Goal: Transaction & Acquisition: Download file/media

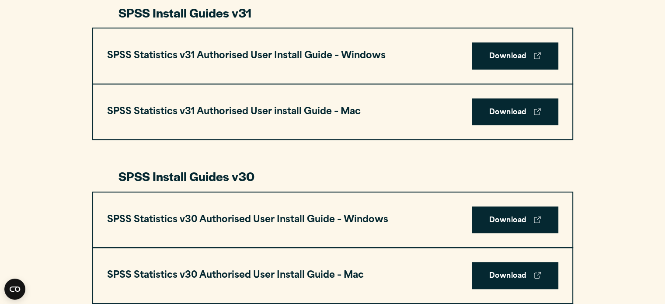
scroll to position [492, 0]
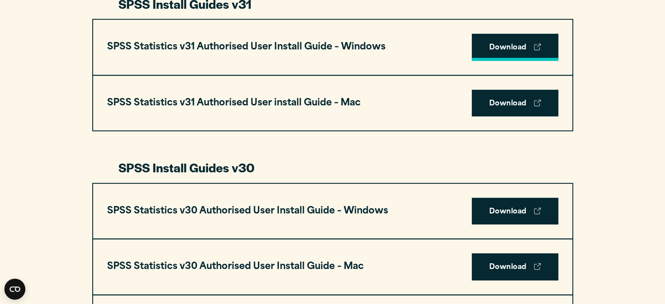
click at [511, 46] on link "Download" at bounding box center [514, 47] width 87 height 27
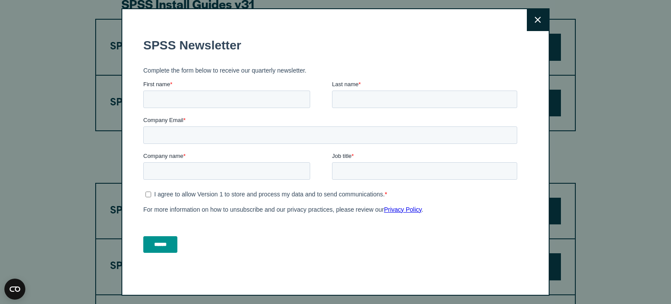
click at [531, 15] on button "Close" at bounding box center [538, 20] width 22 height 22
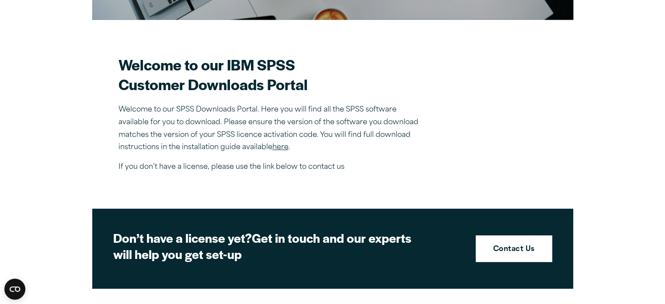
scroll to position [222, 0]
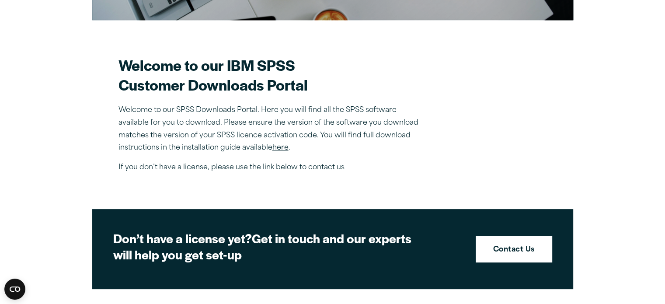
click at [284, 146] on link "here" at bounding box center [280, 147] width 16 height 7
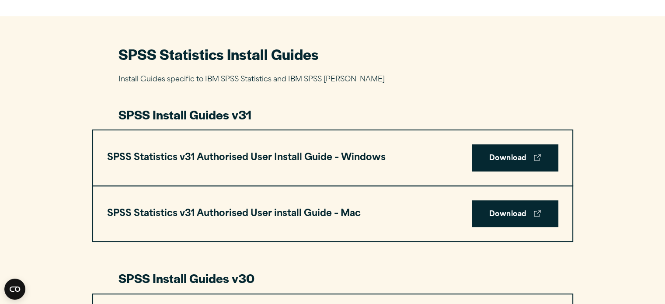
scroll to position [407, 0]
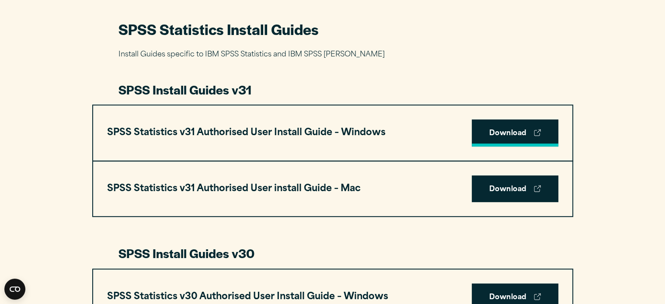
click at [510, 125] on link "Download" at bounding box center [514, 132] width 87 height 27
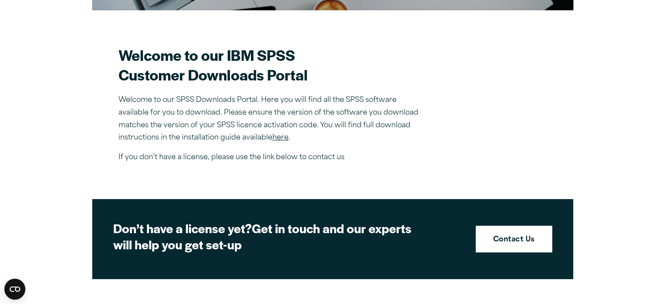
scroll to position [197, 0]
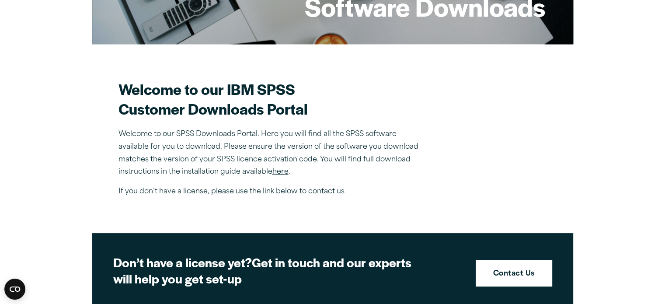
click at [287, 170] on link "here" at bounding box center [280, 171] width 16 height 7
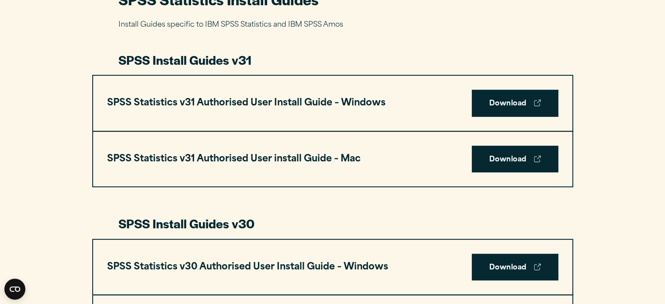
scroll to position [442, 0]
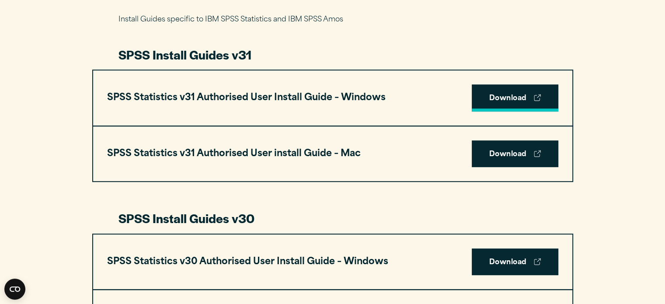
click at [495, 98] on link "Download" at bounding box center [514, 97] width 87 height 27
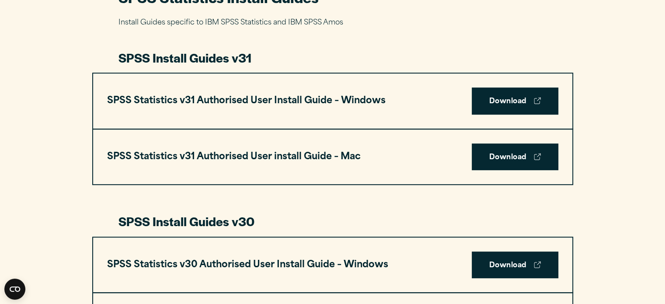
scroll to position [438, 0]
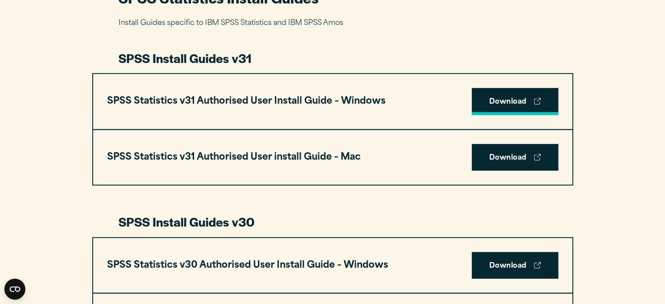
click at [484, 96] on link "Download" at bounding box center [514, 101] width 87 height 27
click at [523, 101] on link "Download" at bounding box center [514, 101] width 87 height 27
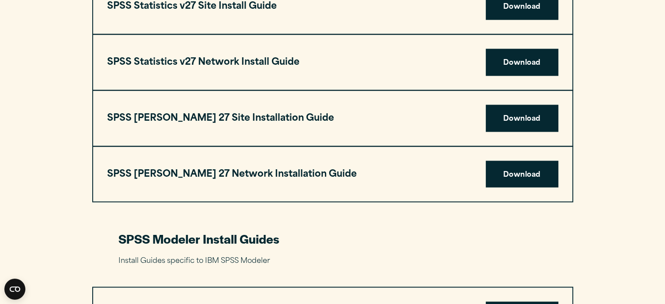
scroll to position [1591, 0]
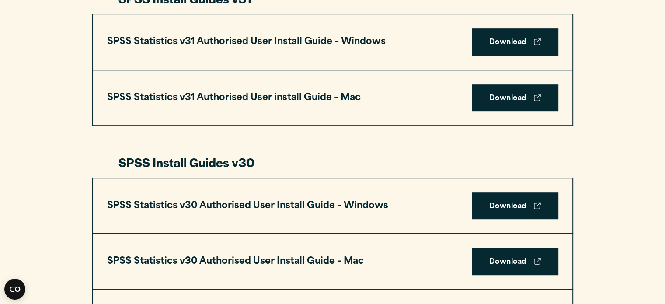
scroll to position [526, 0]
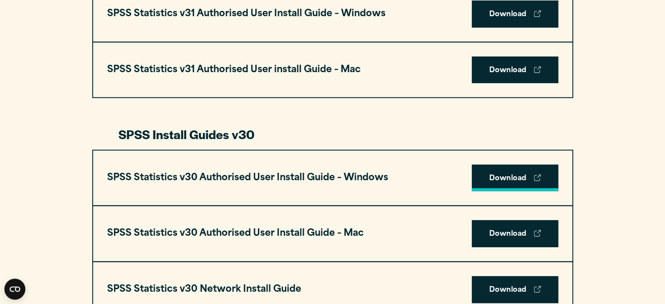
click at [498, 172] on link "Download" at bounding box center [514, 177] width 87 height 27
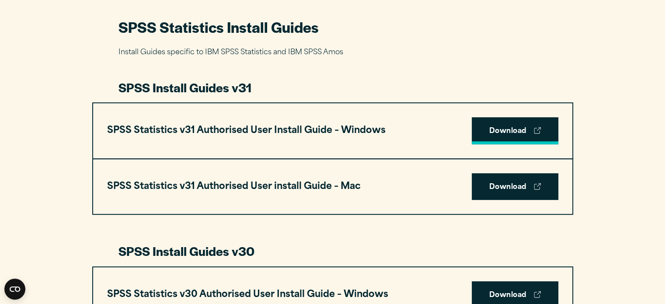
scroll to position [407, 0]
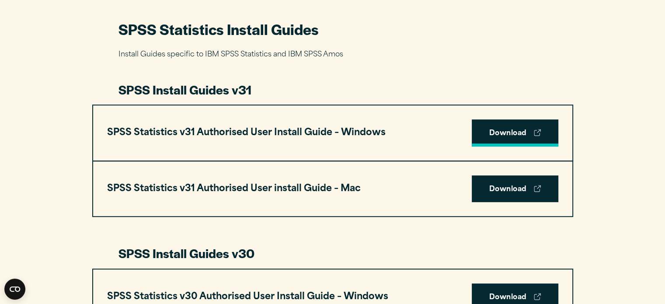
click at [499, 125] on link "Download" at bounding box center [514, 132] width 87 height 27
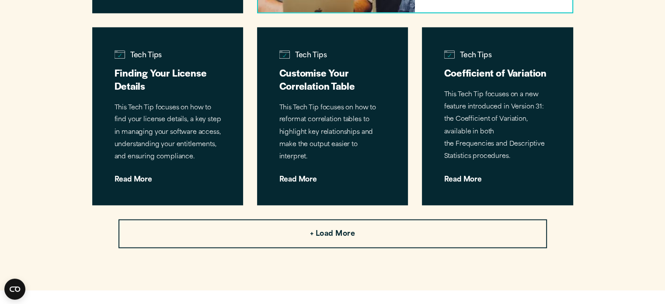
scroll to position [1286, 0]
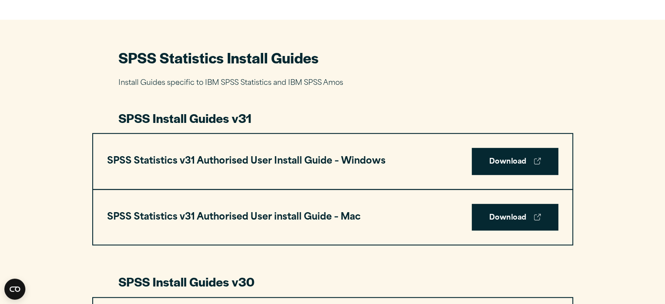
scroll to position [379, 0]
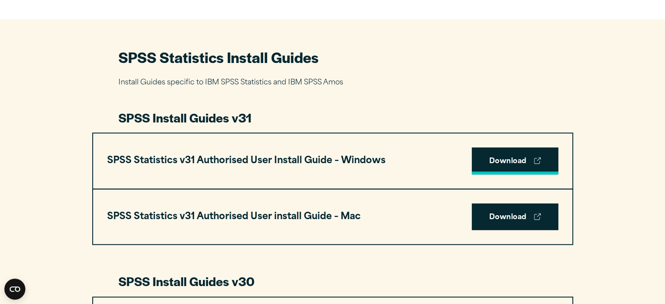
click at [514, 160] on link "Download" at bounding box center [514, 160] width 87 height 27
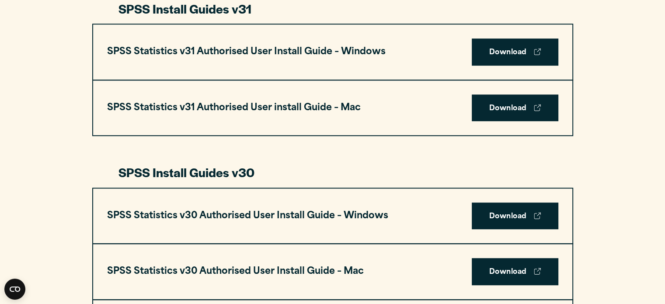
scroll to position [488, 0]
click at [494, 220] on link "Download" at bounding box center [514, 215] width 87 height 27
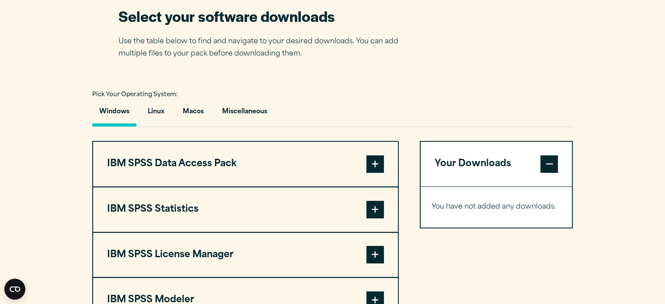
scroll to position [600, 0]
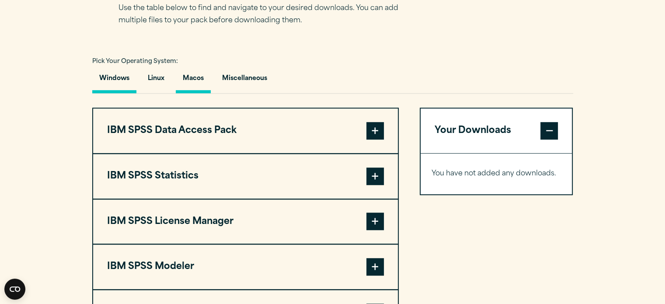
click at [187, 80] on button "Macos" at bounding box center [193, 80] width 35 height 25
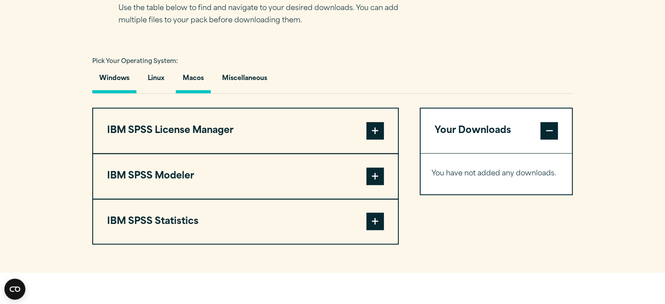
click at [113, 78] on button "Windows" at bounding box center [114, 80] width 44 height 25
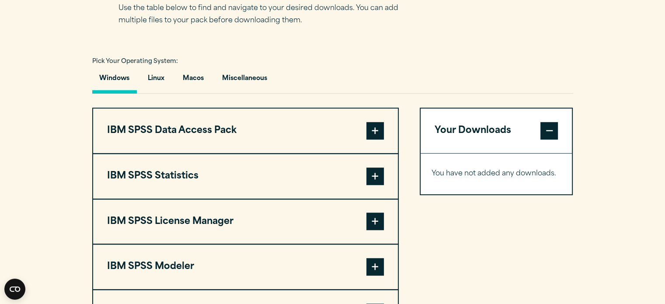
click at [541, 124] on span at bounding box center [548, 130] width 17 height 17
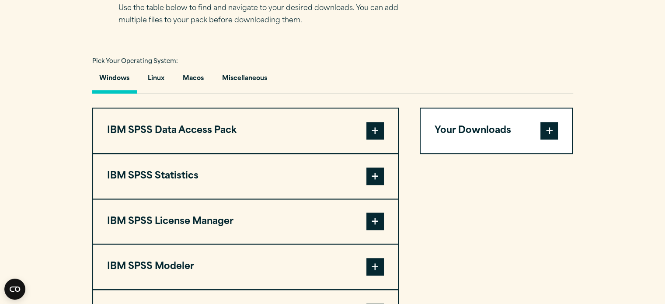
click at [549, 128] on span at bounding box center [548, 130] width 17 height 17
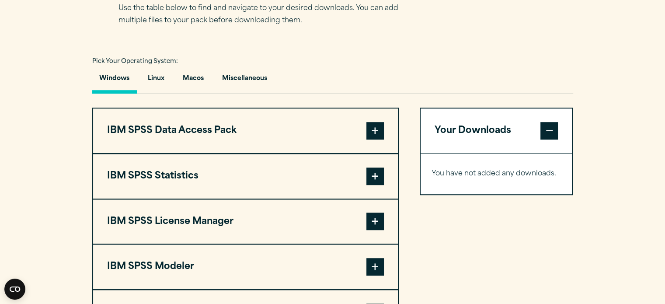
click at [549, 128] on span at bounding box center [548, 130] width 17 height 17
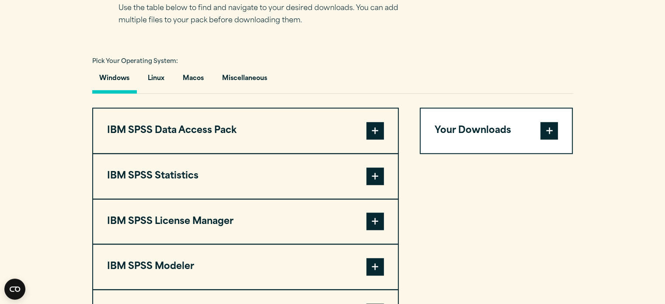
click at [377, 177] on span at bounding box center [374, 175] width 17 height 17
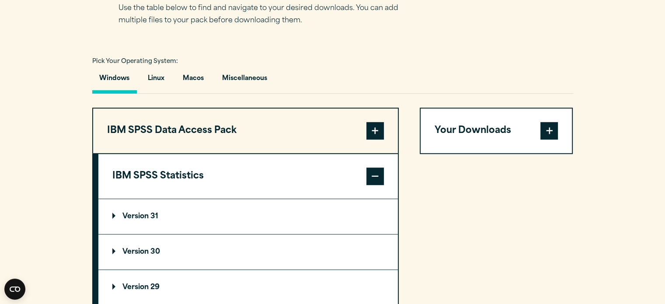
click at [377, 177] on span at bounding box center [374, 175] width 17 height 17
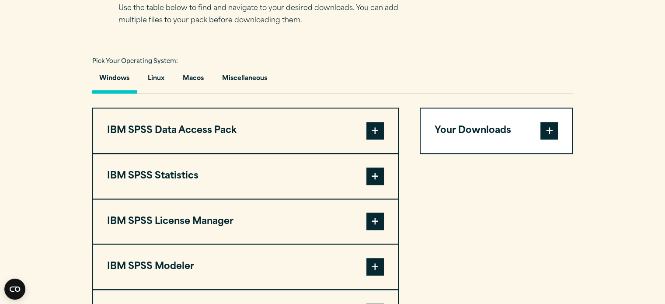
click at [377, 175] on span at bounding box center [374, 175] width 17 height 17
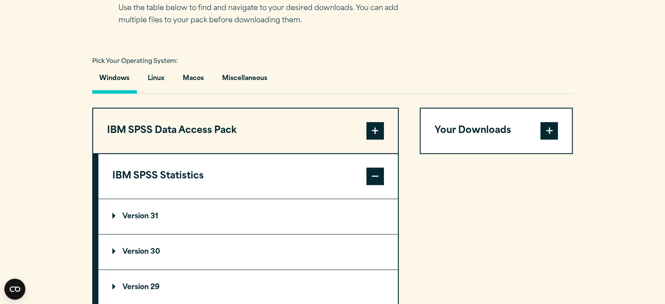
click at [138, 216] on p "Version 31" at bounding box center [135, 216] width 46 height 7
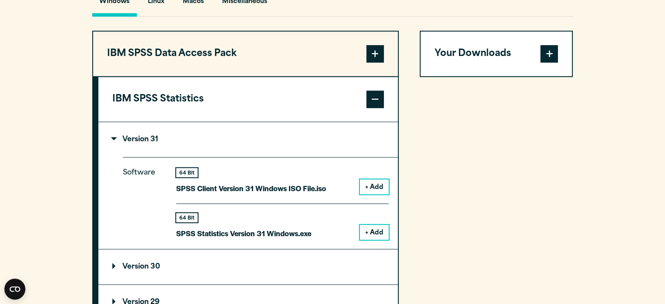
scroll to position [672, 0]
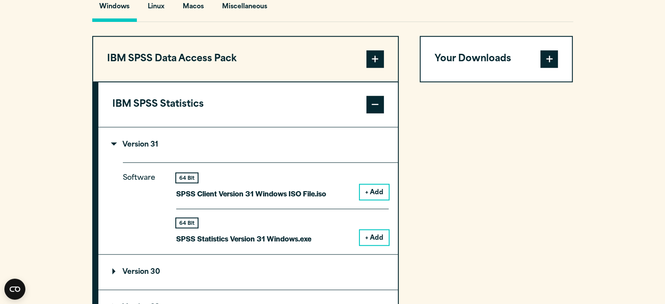
click at [371, 106] on span at bounding box center [374, 104] width 17 height 17
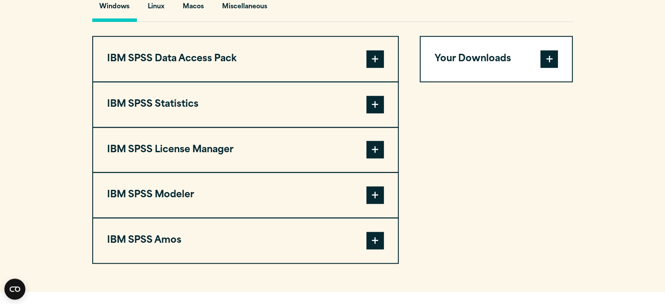
click at [368, 101] on span at bounding box center [374, 104] width 17 height 17
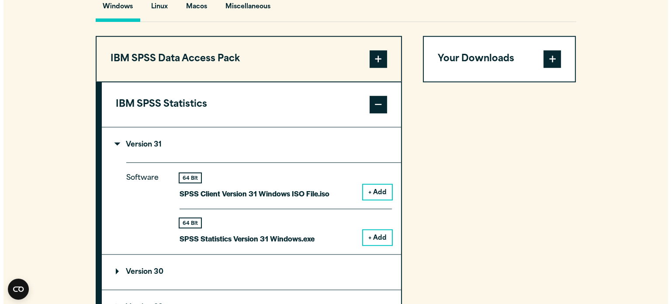
scroll to position [782, 0]
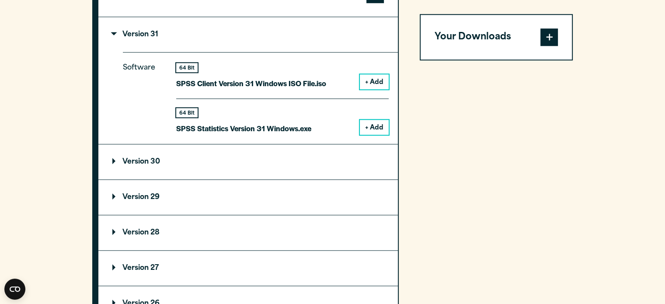
click at [130, 166] on summary "Version 30" at bounding box center [247, 161] width 299 height 35
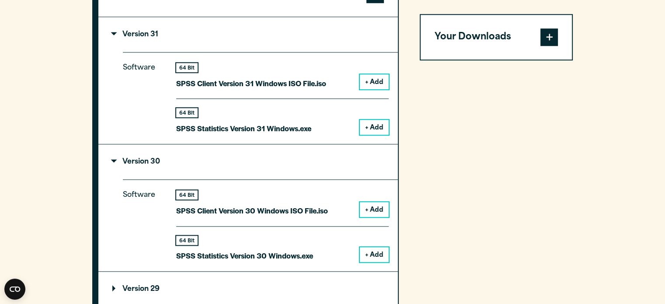
click at [374, 251] on button "+ Add" at bounding box center [374, 254] width 29 height 15
click at [502, 51] on button "Your Downloads" at bounding box center [496, 37] width 152 height 45
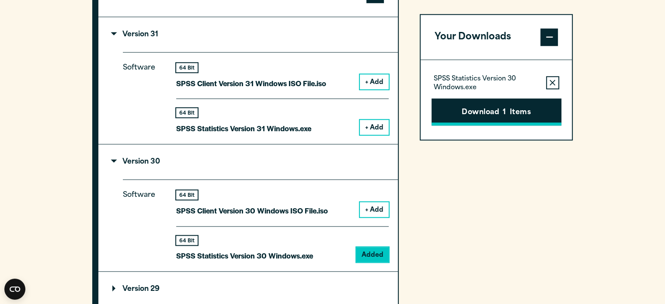
click at [460, 109] on button "Download 1 Items" at bounding box center [496, 111] width 130 height 27
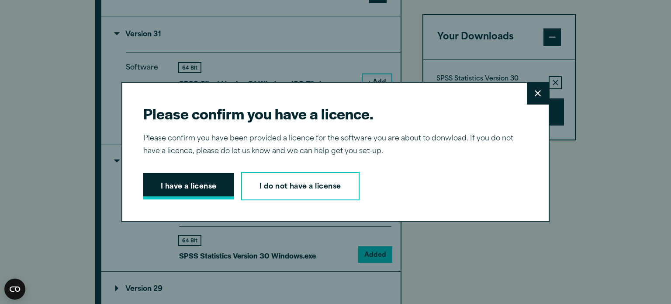
click at [211, 181] on button "I have a license" at bounding box center [188, 186] width 91 height 27
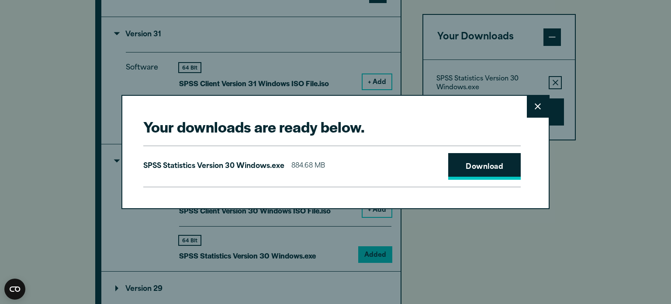
click at [456, 171] on link "Download" at bounding box center [484, 166] width 73 height 27
